Goal: Task Accomplishment & Management: Manage account settings

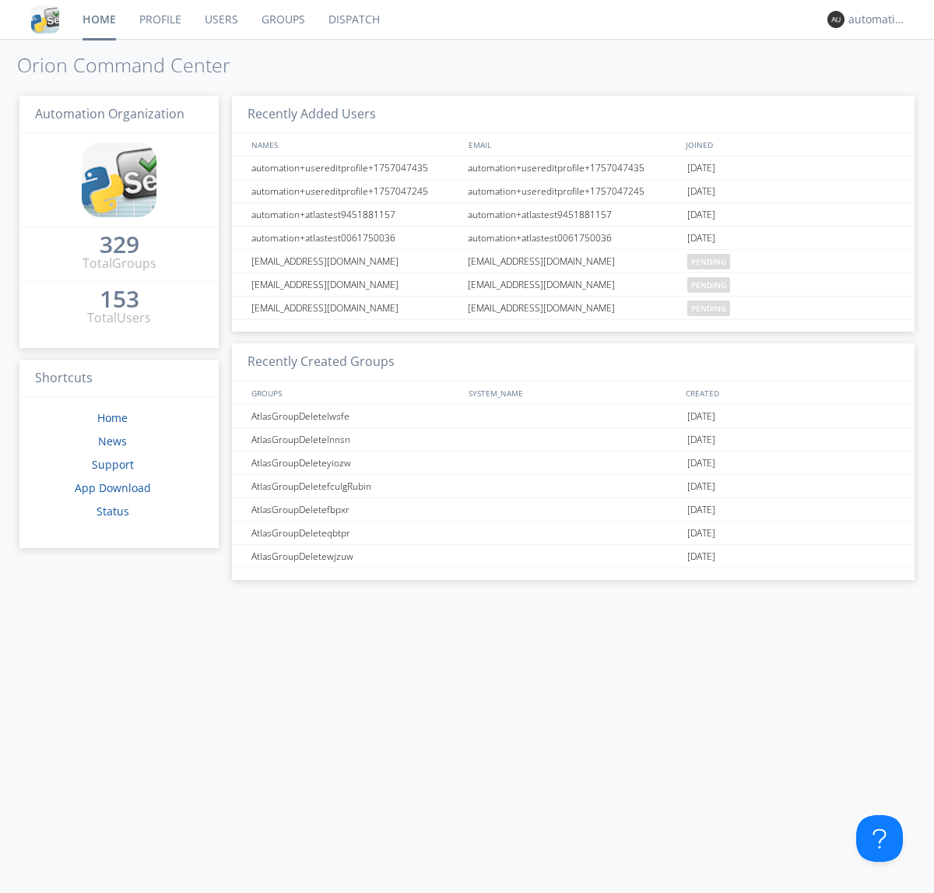
click at [353, 19] on link "Dispatch" at bounding box center [354, 19] width 75 height 39
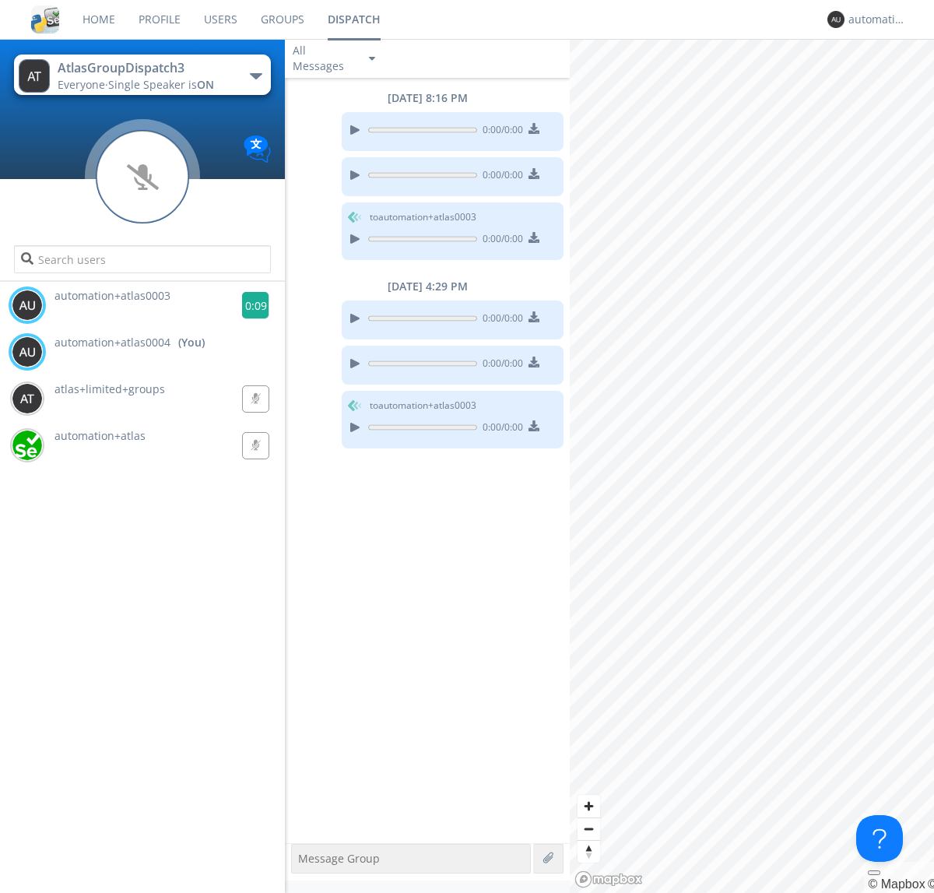
click at [249, 305] on g at bounding box center [255, 305] width 27 height 27
click at [874, 19] on div "automation+atlas0004" at bounding box center [878, 20] width 58 height 16
click at [885, 82] on div "Log Out" at bounding box center [886, 83] width 80 height 28
